Goal: Task Accomplishment & Management: Manage account settings

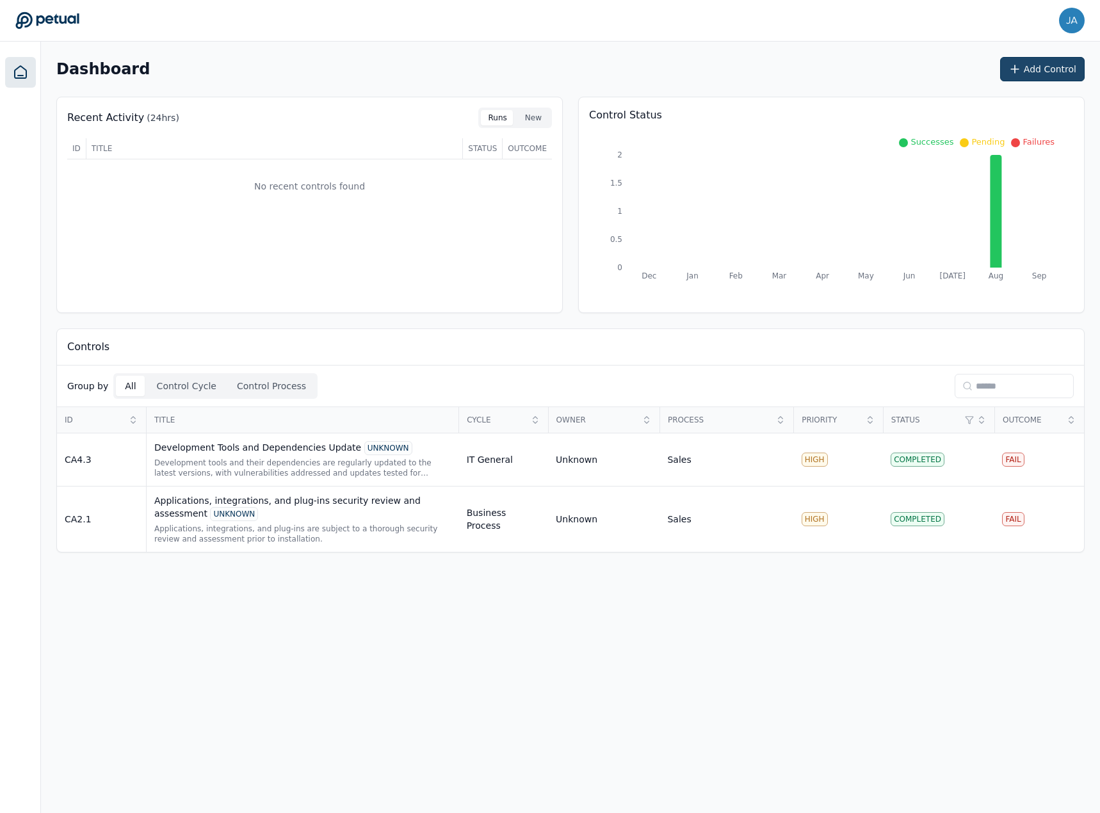
click at [1014, 73] on icon at bounding box center [1014, 69] width 13 height 13
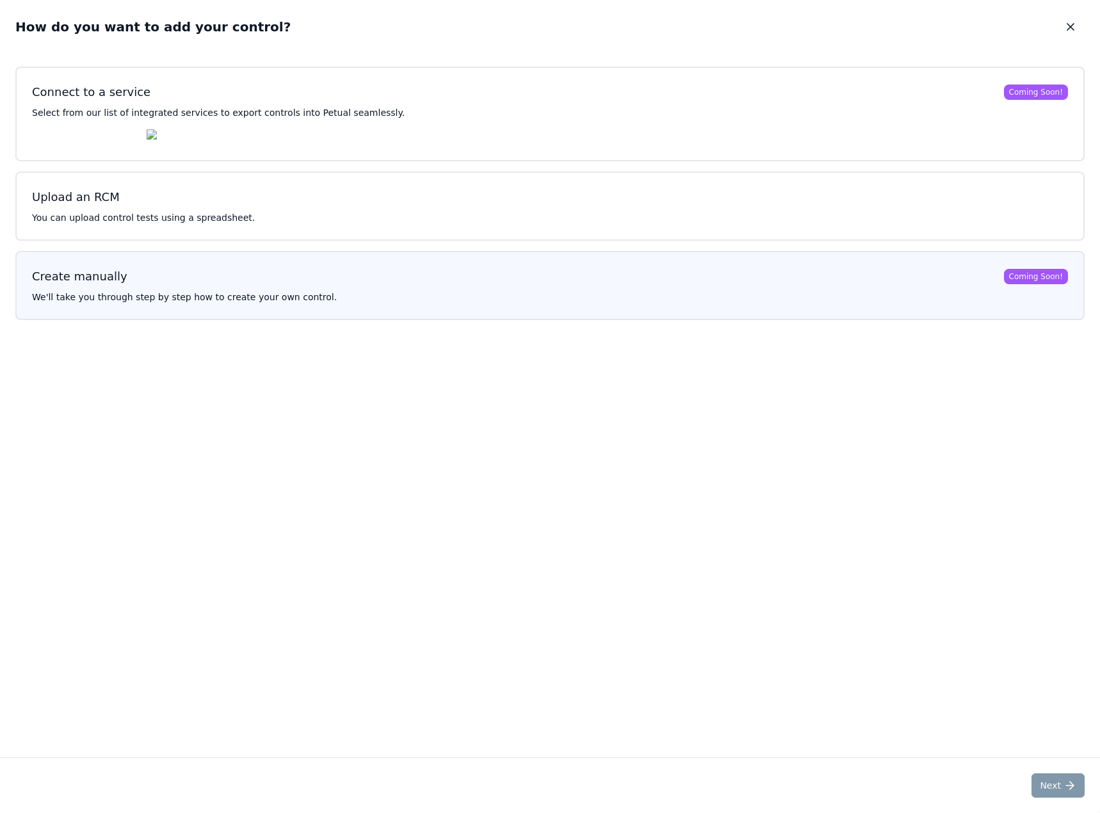
click at [263, 292] on button "Create manually Coming Soon! We'll take you through step by step how to create …" at bounding box center [549, 285] width 1069 height 69
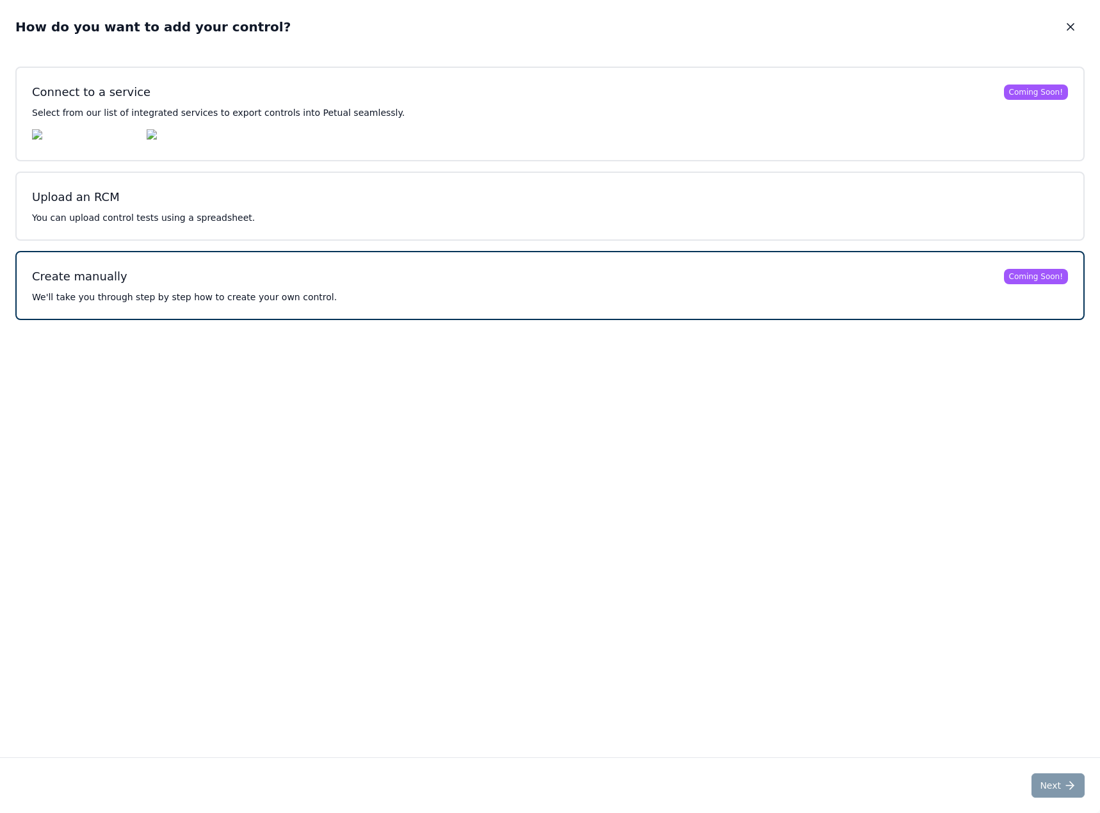
click at [934, 309] on button "Create manually Coming Soon! We'll take you through step by step how to create …" at bounding box center [549, 285] width 1069 height 69
click at [924, 311] on button "Create manually Coming Soon! We'll take you through step by step how to create …" at bounding box center [549, 285] width 1069 height 69
click at [922, 311] on button "Create manually Coming Soon! We'll take you through step by step how to create …" at bounding box center [549, 285] width 1069 height 69
click at [589, 458] on div "Connect to a service Coming Soon! Select from our list of integrated services t…" at bounding box center [550, 406] width 1100 height 701
click at [1075, 23] on icon "button" at bounding box center [1070, 26] width 13 height 13
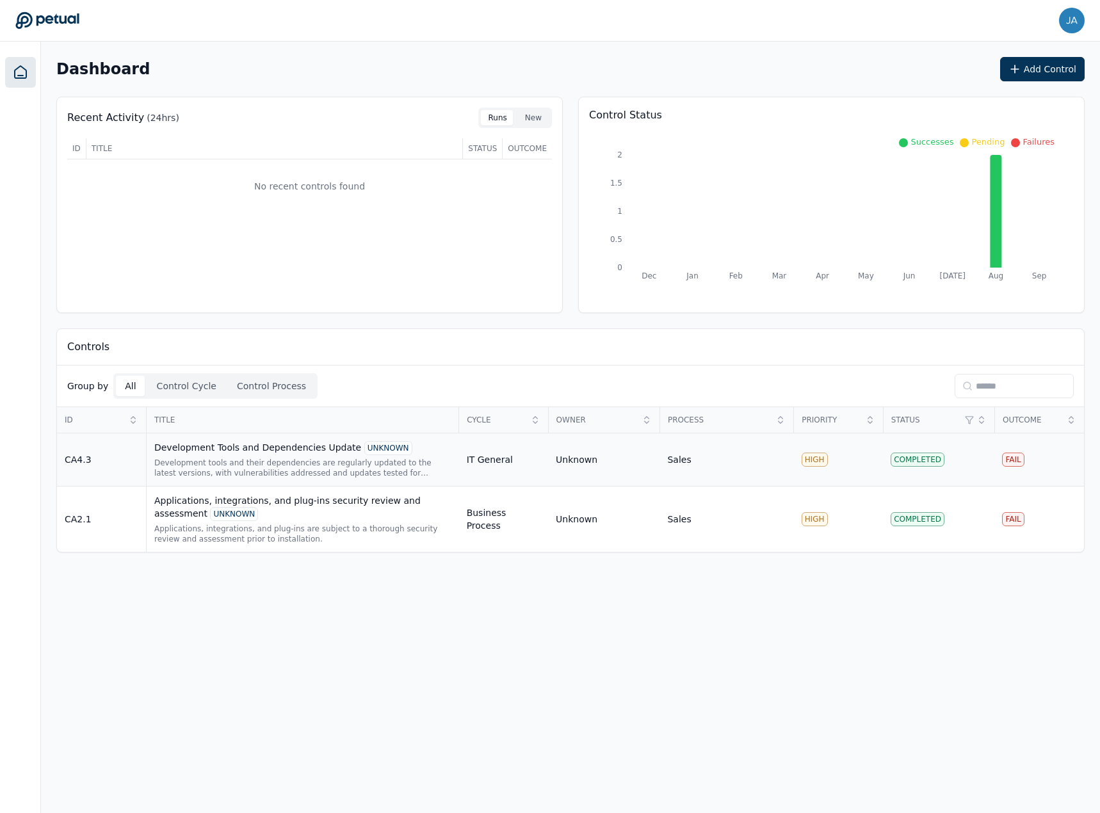
click at [294, 463] on div "Development tools and their dependencies are regularly updated to the latest ve…" at bounding box center [302, 468] width 297 height 20
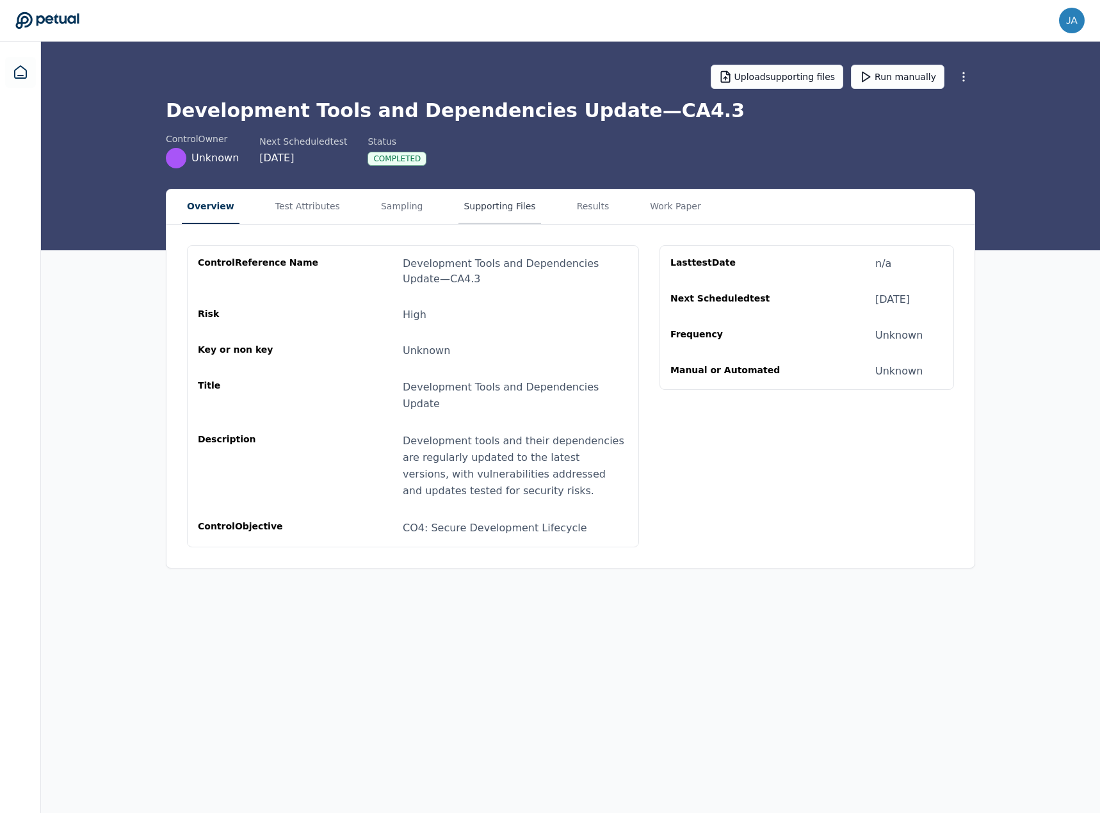
click at [474, 207] on button "Supporting Files" at bounding box center [499, 206] width 82 height 35
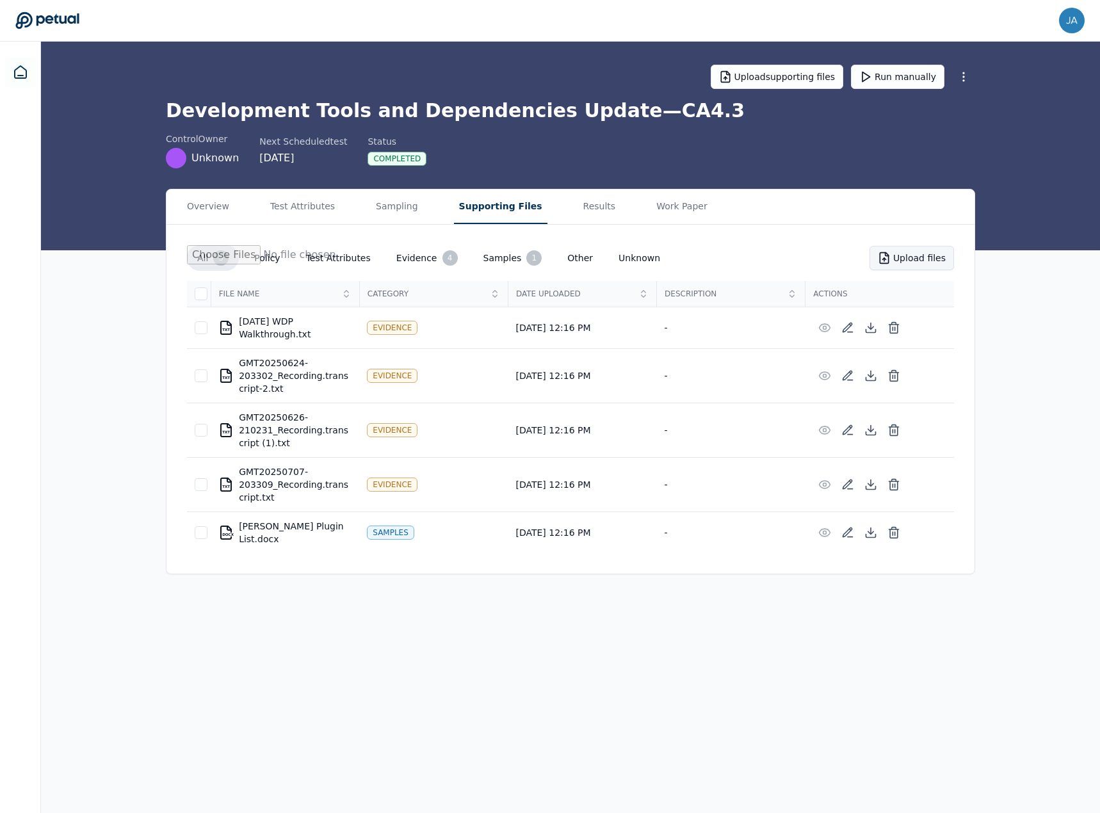
click at [904, 268] on button "Upload files" at bounding box center [911, 258] width 84 height 24
type input "**********"
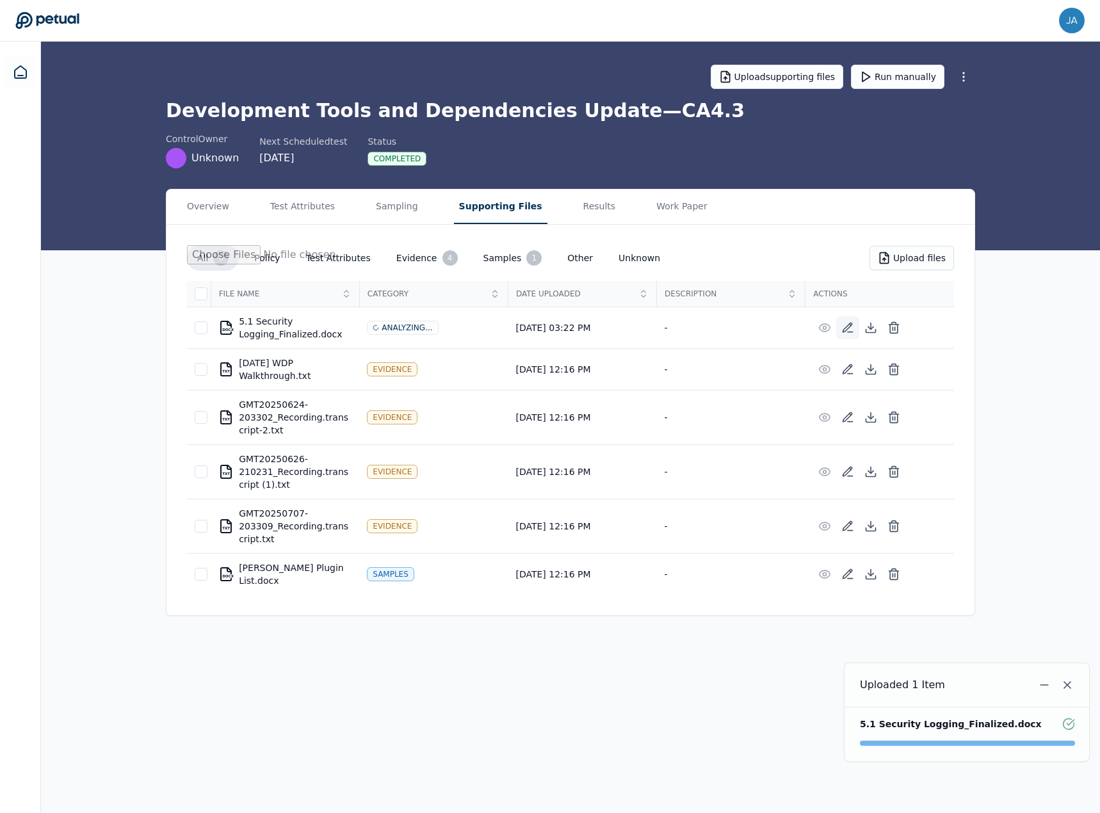
click at [845, 324] on icon at bounding box center [847, 327] width 13 height 13
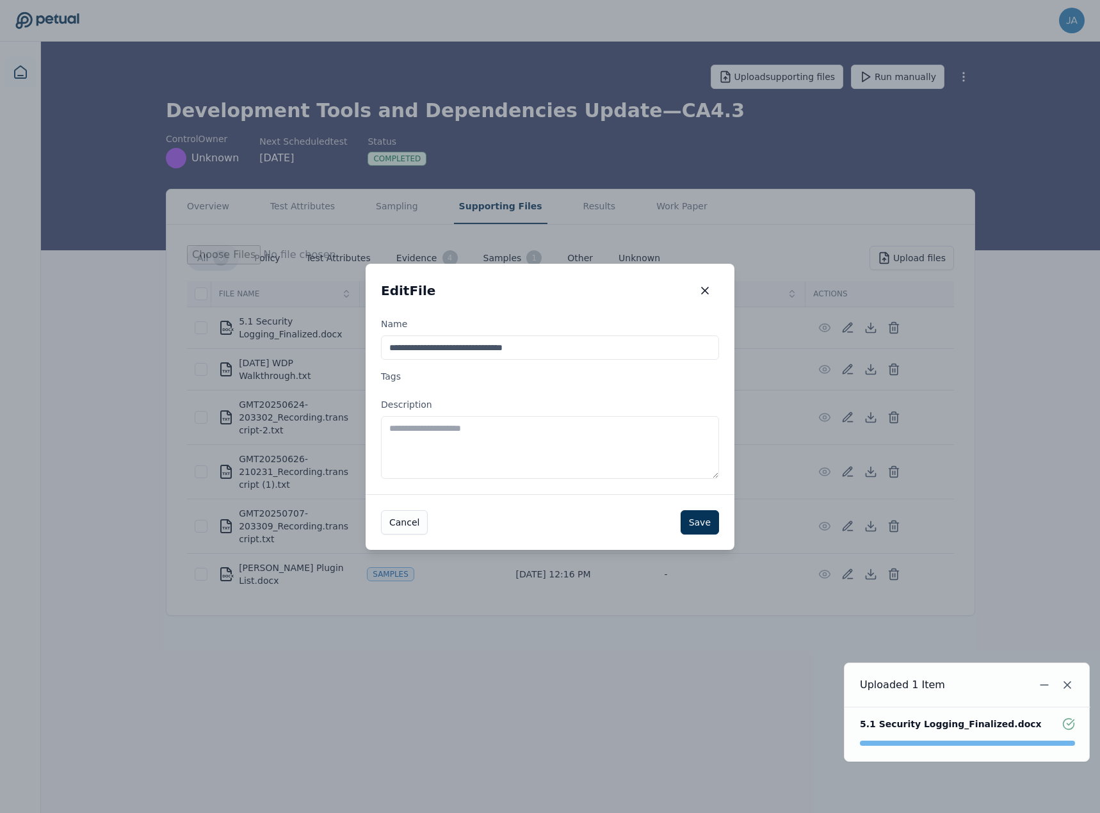
click at [580, 428] on textarea "Description" at bounding box center [550, 447] width 338 height 63
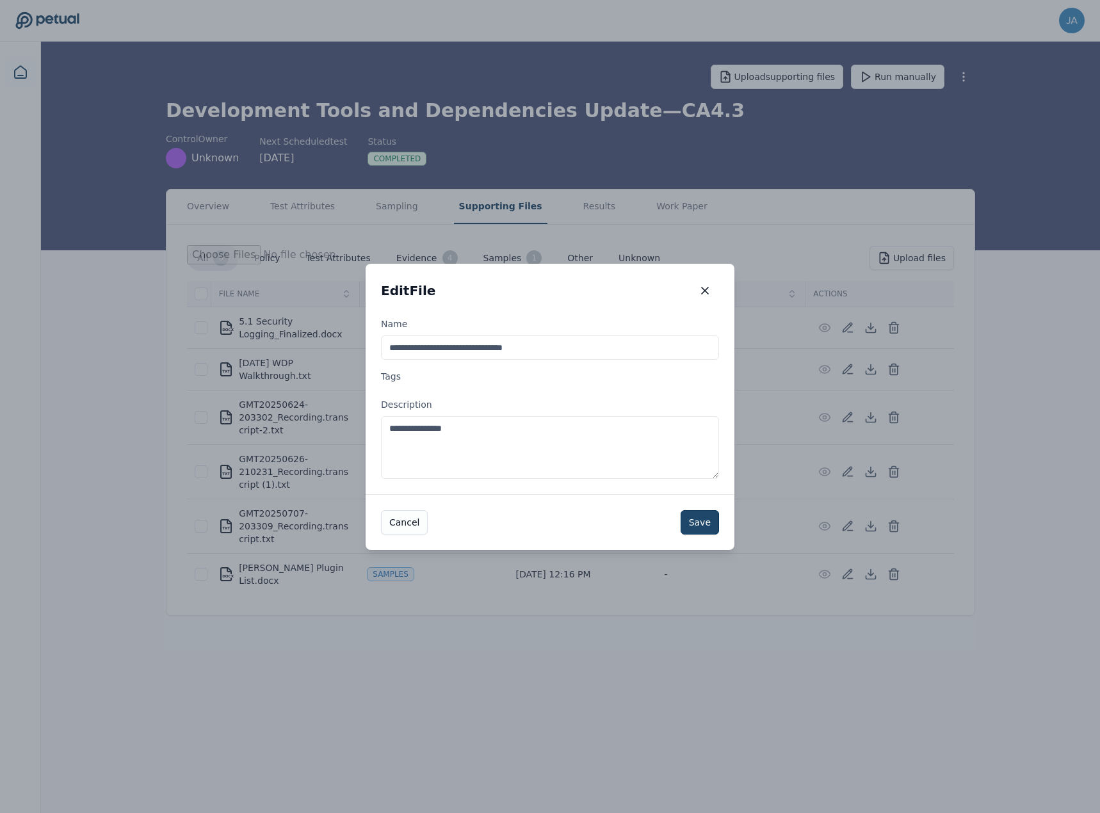
type textarea "**********"
click at [708, 527] on button "Save" at bounding box center [699, 522] width 38 height 24
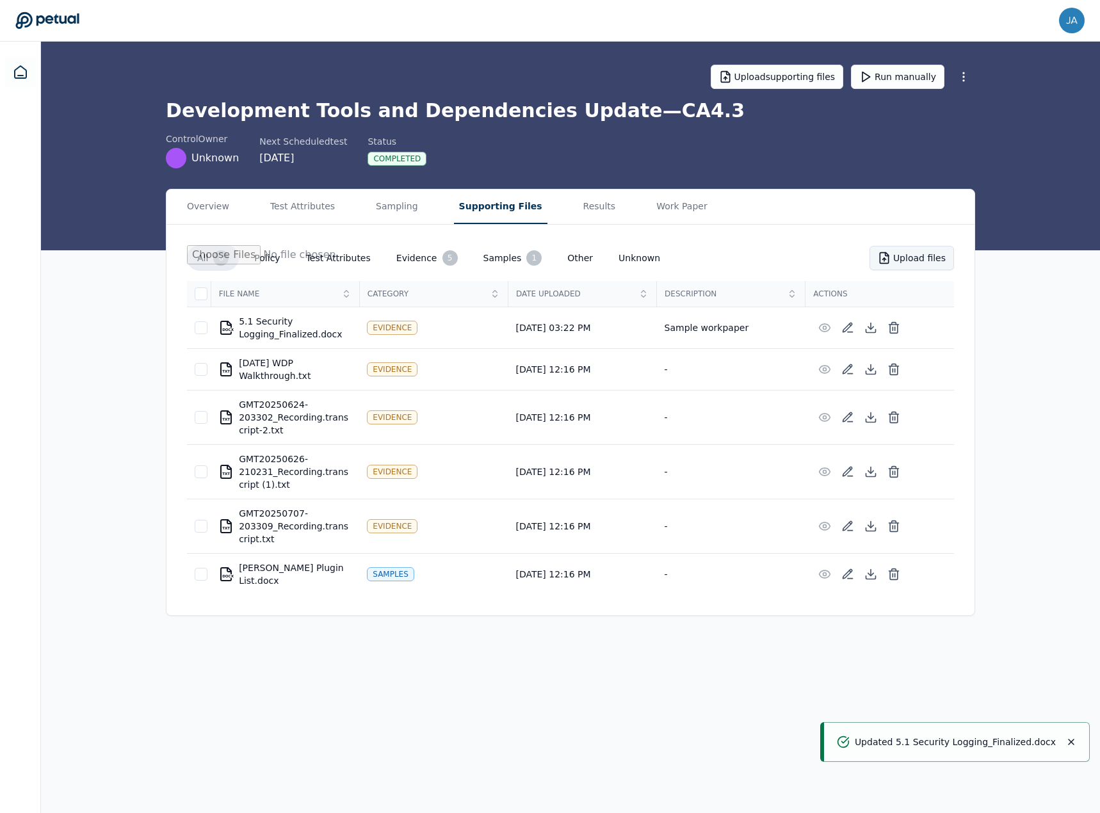
click at [927, 261] on button "Upload files" at bounding box center [911, 258] width 84 height 24
click at [944, 271] on div "All 6 Policy Test Attributes Evidence 5 Samples 1 Other Unknown Upload files" at bounding box center [570, 263] width 767 height 36
click at [936, 254] on button "Upload files" at bounding box center [911, 258] width 84 height 24
type input "**********"
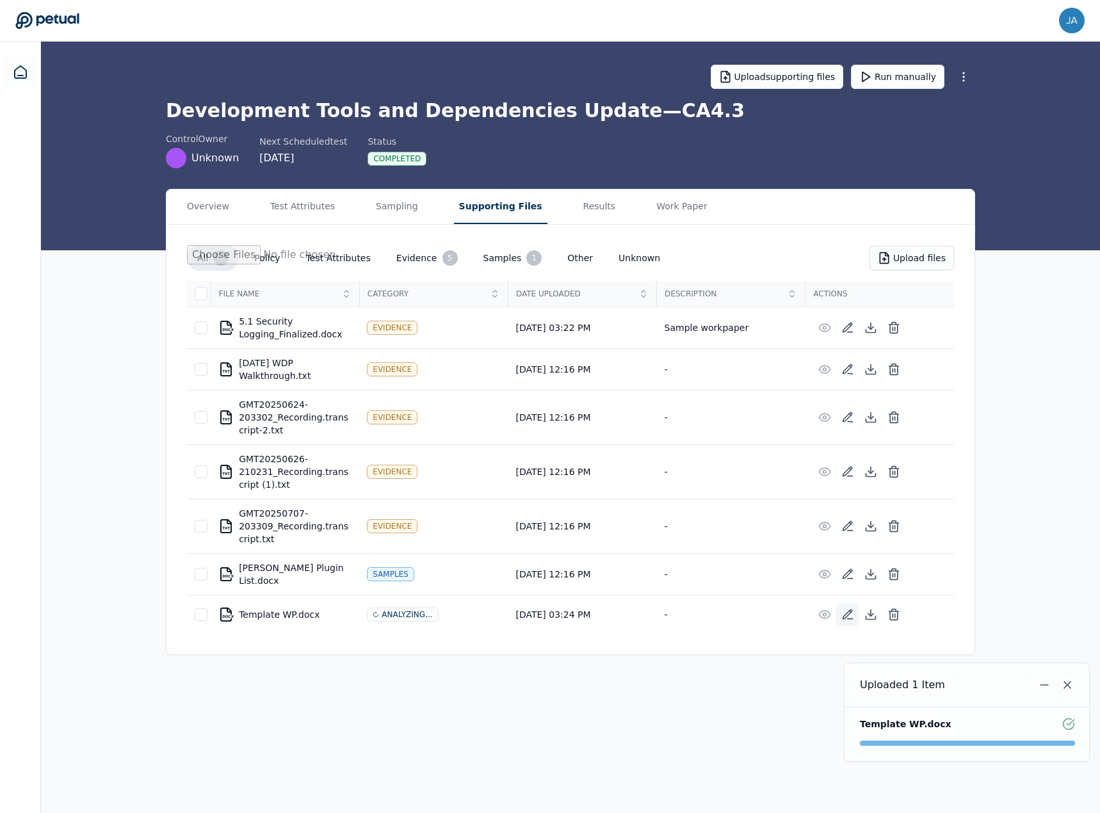
click at [845, 615] on icon at bounding box center [846, 614] width 9 height 9
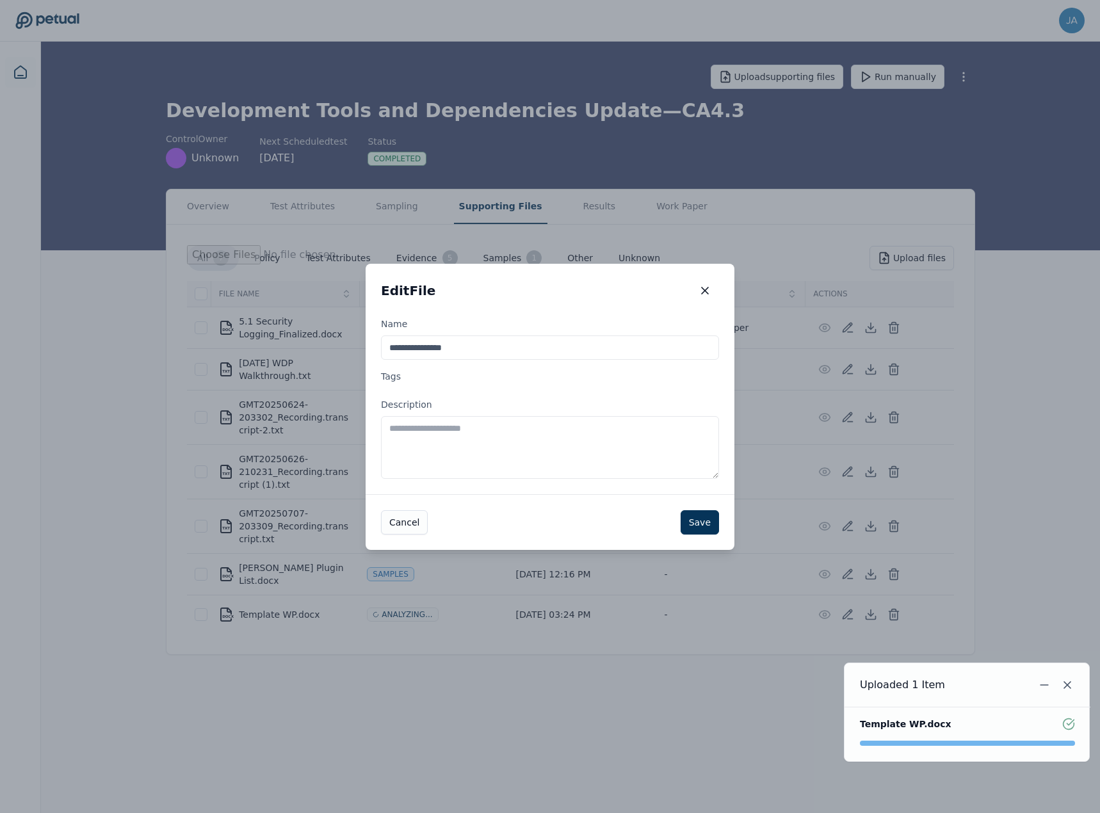
click at [570, 470] on textarea "Description" at bounding box center [550, 447] width 338 height 63
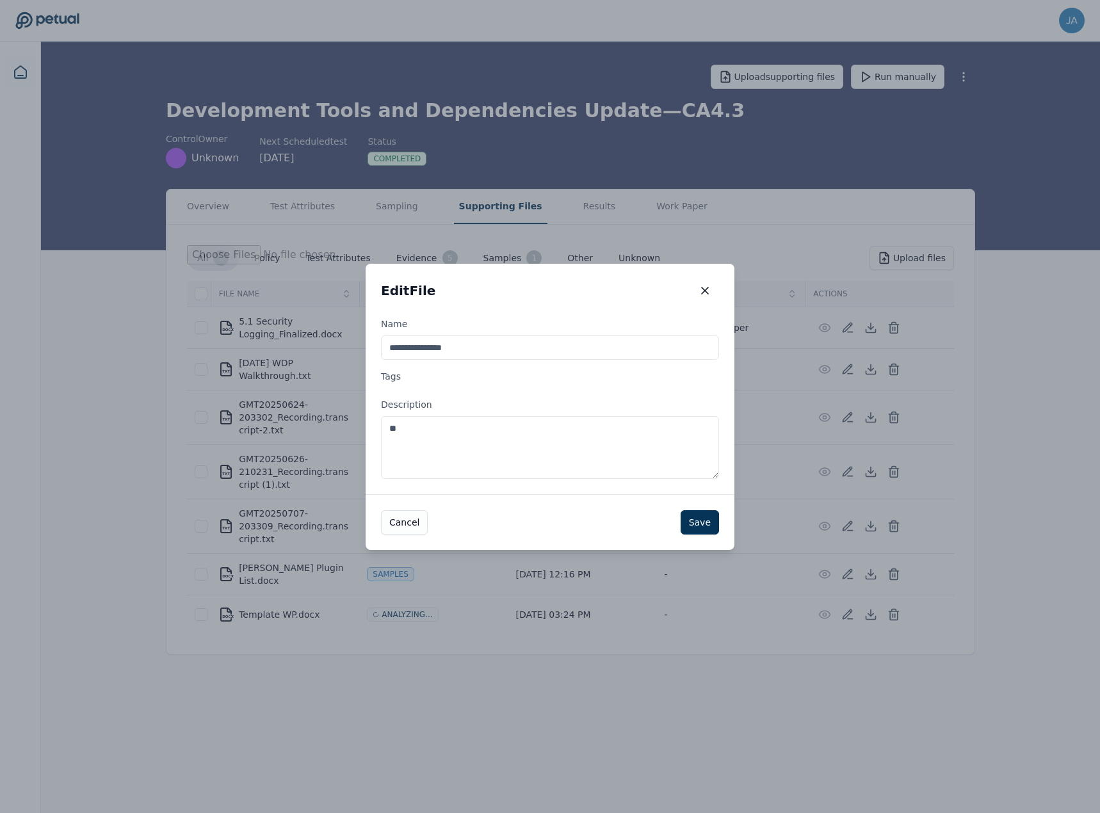
type textarea "*"
type textarea "***"
type textarea "**********"
click at [704, 519] on button "Save" at bounding box center [699, 522] width 38 height 24
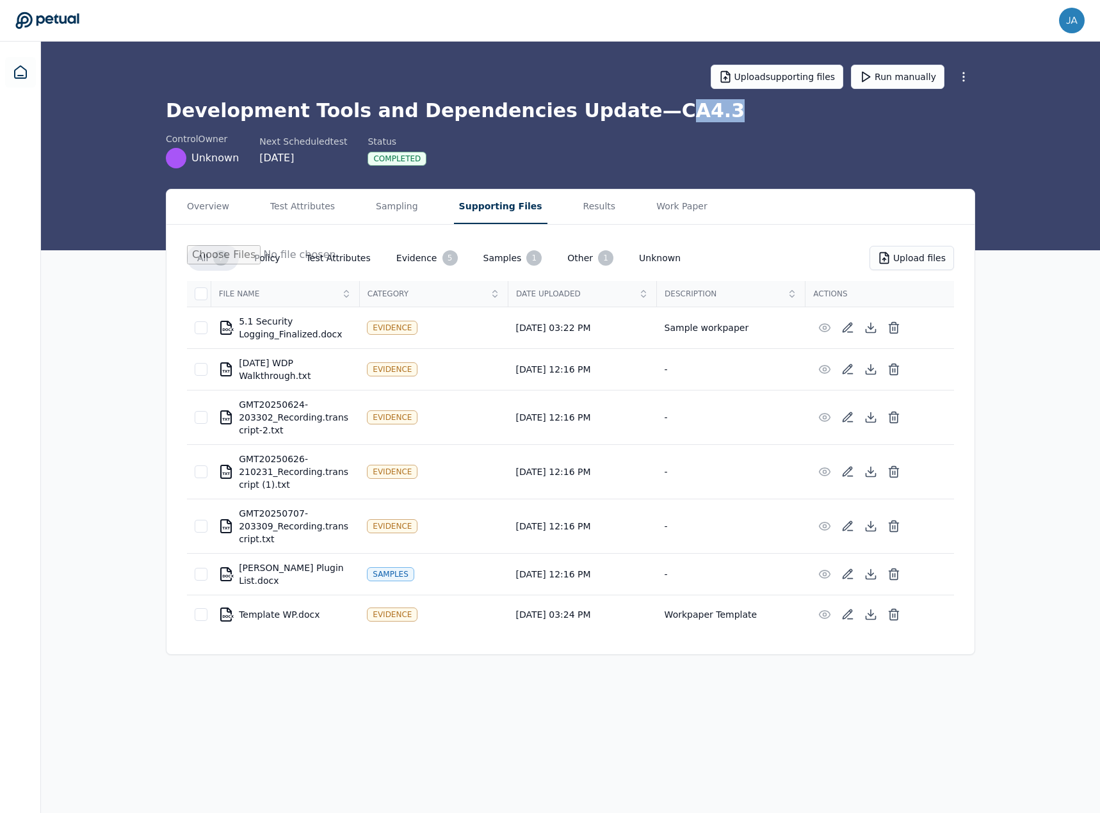
drag, startPoint x: 662, startPoint y: 109, endPoint x: 617, endPoint y: 107, distance: 45.5
click at [617, 107] on h1 "Development Tools and Dependencies Update — CA4.3" at bounding box center [570, 110] width 809 height 23
click at [616, 109] on h1 "Development Tools and Dependencies Update — CA4.3" at bounding box center [570, 110] width 809 height 23
click at [618, 109] on h1 "Development Tools and Dependencies Update — CA4.3" at bounding box center [570, 110] width 809 height 23
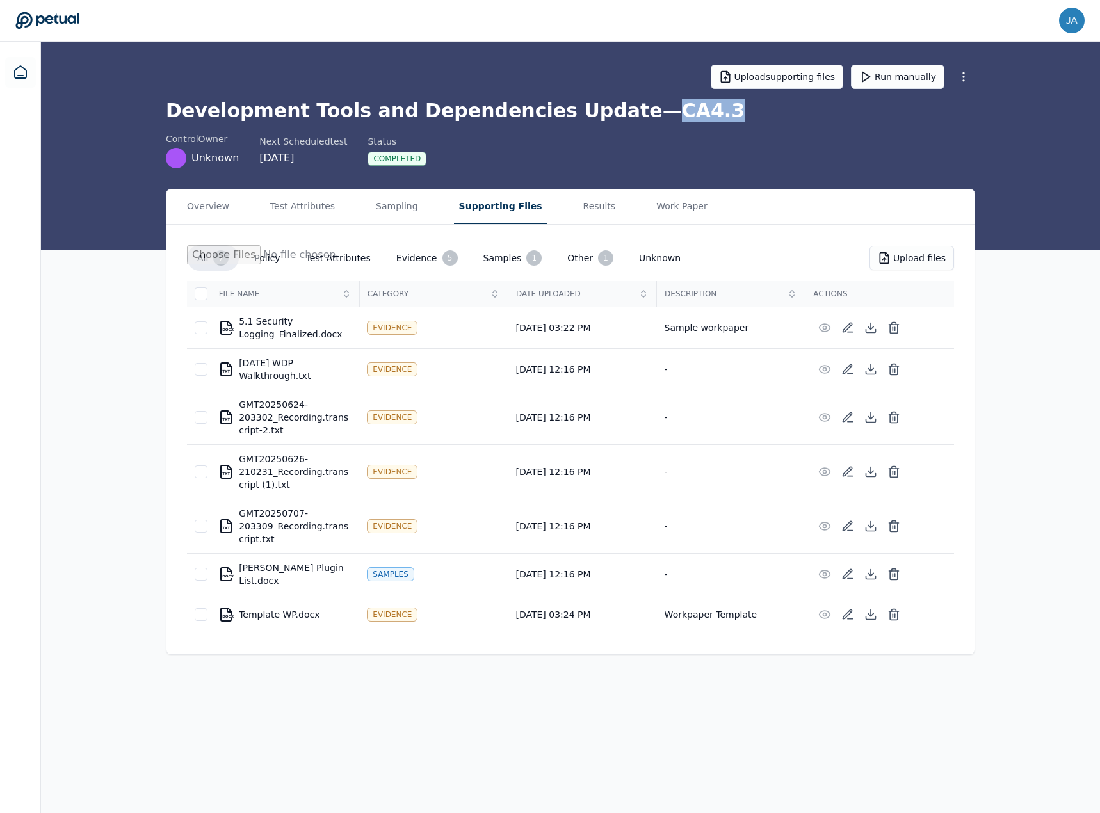
copy h1 "CA4.3"
click at [115, 337] on div "Overview Test Attributes Sampling Supporting Files Results Work Paper All 7 Pol…" at bounding box center [570, 422] width 1059 height 466
